Goal: Transaction & Acquisition: Purchase product/service

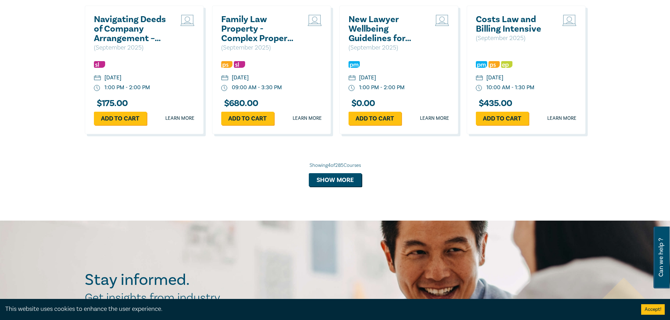
scroll to position [668, 0]
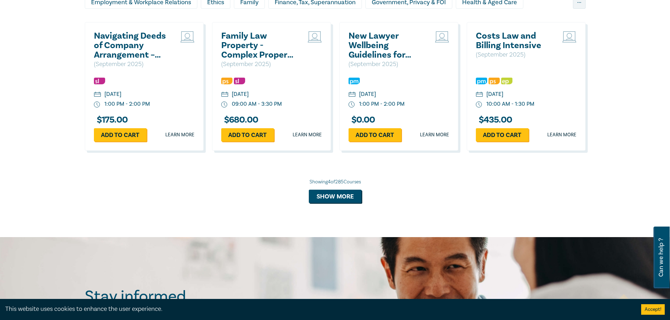
click at [357, 50] on h2 "New Lawyer Wellbeing Guidelines for Legal Workplaces" at bounding box center [386, 45] width 76 height 28
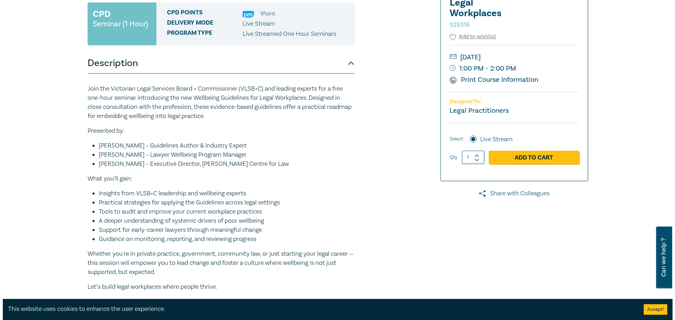
scroll to position [141, 0]
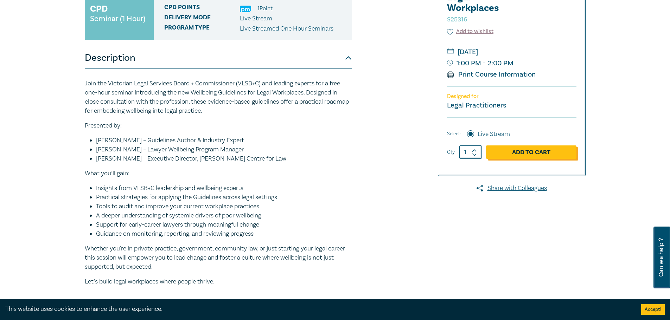
click at [540, 154] on link "Add to Cart" at bounding box center [531, 152] width 90 height 13
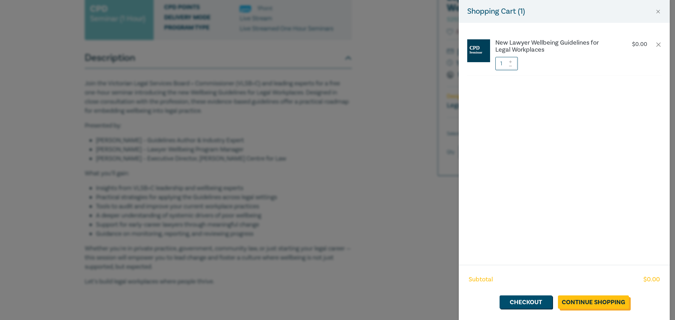
click at [587, 298] on link "Continue Shopping" at bounding box center [593, 302] width 71 height 13
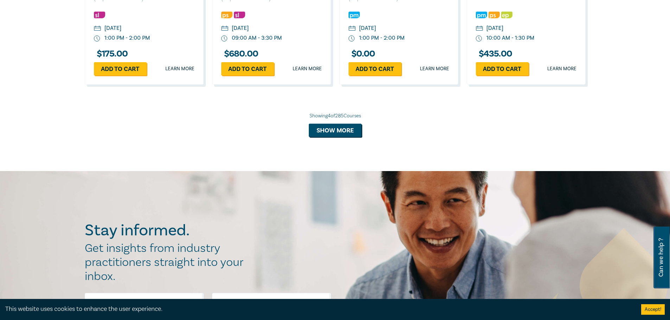
scroll to position [738, 0]
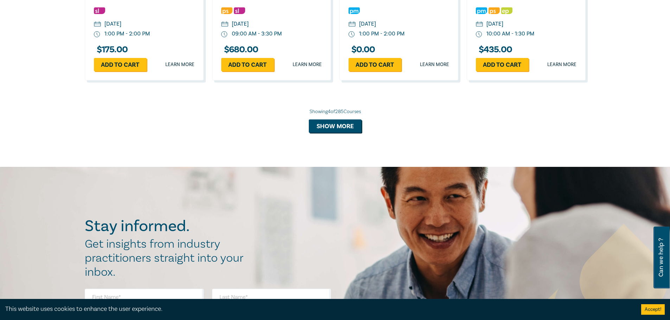
click at [371, 23] on div "[DATE]" at bounding box center [367, 24] width 17 height 8
click at [359, 56] on div "$ 0.00" at bounding box center [398, 51] width 101 height 13
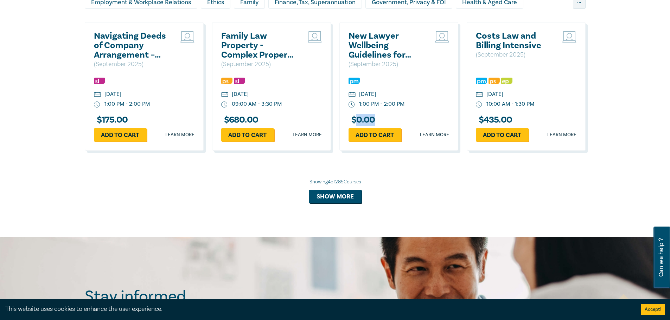
click at [366, 53] on h2 "New Lawyer Wellbeing Guidelines for Legal Workplaces" at bounding box center [386, 45] width 76 height 28
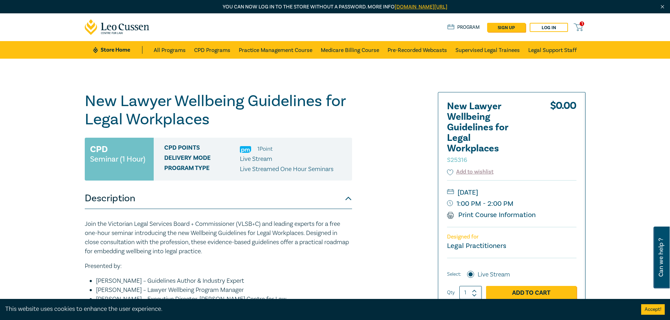
click at [582, 22] on span "1" at bounding box center [581, 23] width 5 height 5
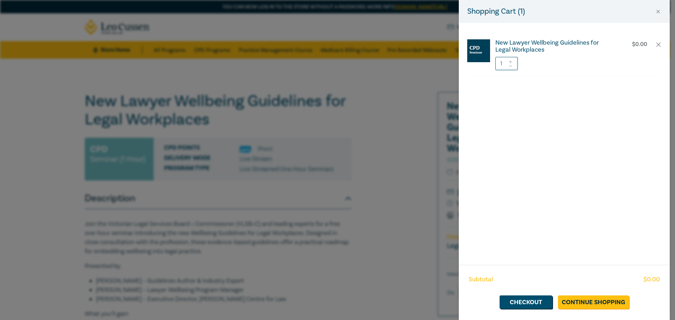
click at [526, 48] on h6 "New Lawyer Wellbeing Guidelines for Legal Workplaces" at bounding box center [553, 46] width 117 height 14
click at [528, 301] on link "Checkout" at bounding box center [525, 302] width 53 height 13
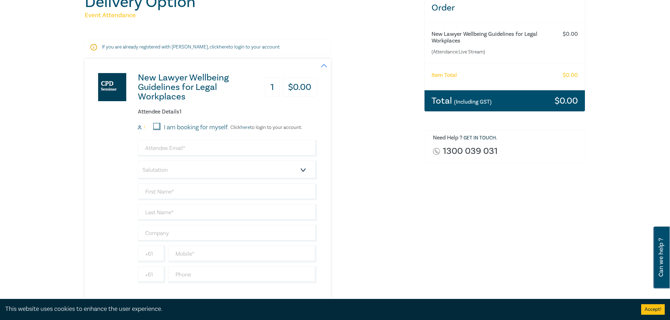
scroll to position [105, 0]
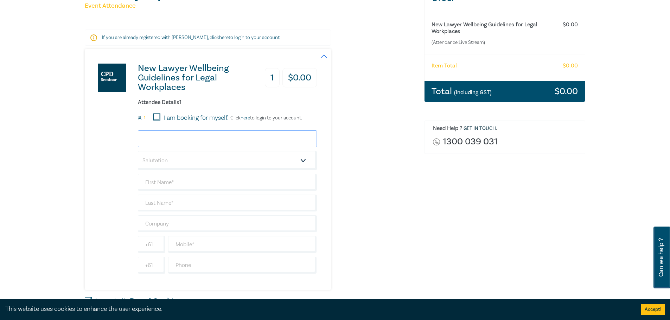
click at [209, 139] on input "email" at bounding box center [227, 138] width 179 height 17
click at [199, 116] on label "I am booking for myself." at bounding box center [196, 118] width 65 height 9
click at [160, 116] on input "I am booking for myself." at bounding box center [156, 117] width 7 height 7
click at [199, 116] on label "I am booking for myself." at bounding box center [196, 118] width 65 height 9
click at [160, 116] on input "I am booking for myself." at bounding box center [156, 117] width 7 height 7
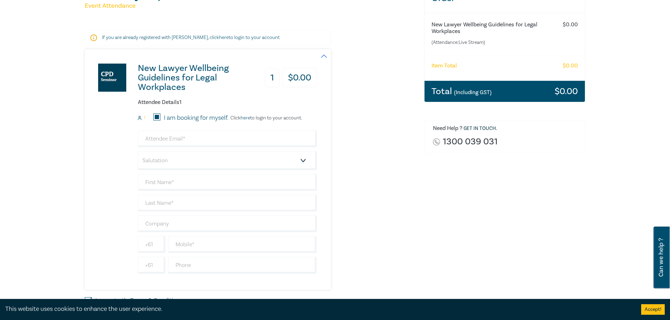
checkbox input "false"
click at [199, 116] on label "I am booking for myself." at bounding box center [196, 118] width 65 height 9
click at [160, 116] on input "I am booking for myself." at bounding box center [156, 117] width 7 height 7
checkbox input "true"
click at [182, 140] on input "email" at bounding box center [227, 138] width 179 height 17
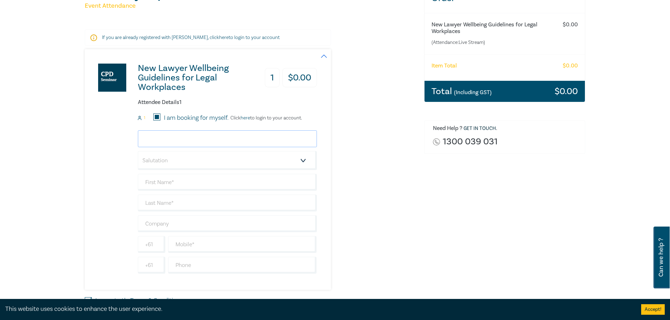
type input "[EMAIL_ADDRESS][DOMAIN_NAME]"
click at [179, 179] on input "text" at bounding box center [227, 182] width 179 height 17
type input "[PERSON_NAME]"
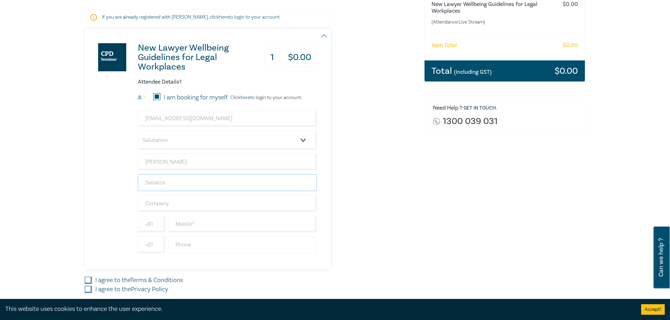
scroll to position [176, 0]
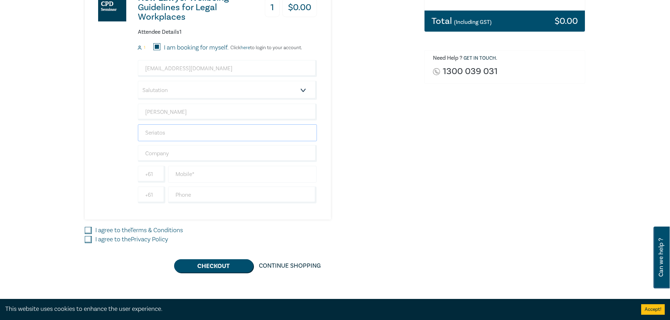
type input "Seriatos"
click at [207, 169] on input "text" at bounding box center [242, 174] width 149 height 17
click at [157, 183] on div "[EMAIL_ADDRESS][DOMAIN_NAME] Salutation Mr. Mrs. Ms. Miss Dr. Prof. Other [PERS…" at bounding box center [227, 131] width 179 height 143
click at [195, 180] on input "text" at bounding box center [242, 174] width 149 height 17
paste input "406 720 691"
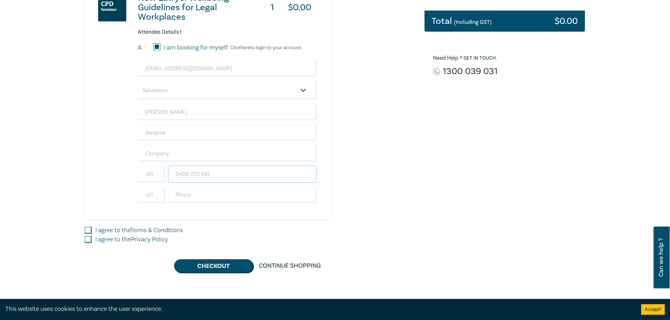
type input "0406 720 691"
click at [91, 240] on input "I agree to the Privacy Policy" at bounding box center [88, 239] width 7 height 7
checkbox input "true"
click at [85, 230] on input "I agree to the Terms & Conditions" at bounding box center [88, 230] width 7 height 7
checkbox input "true"
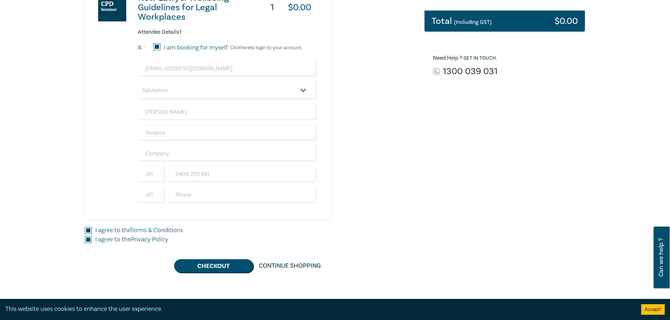
scroll to position [141, 0]
click at [213, 269] on button "Checkout" at bounding box center [213, 265] width 79 height 13
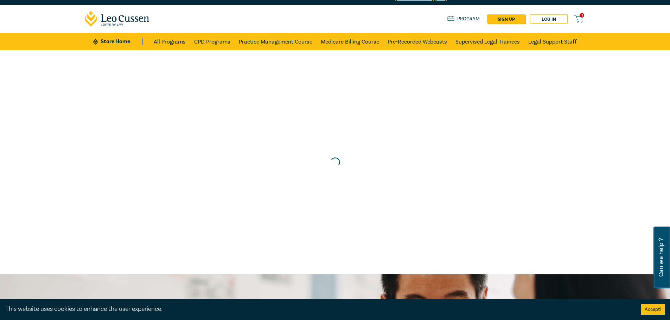
scroll to position [0, 0]
